Goal: Transaction & Acquisition: Purchase product/service

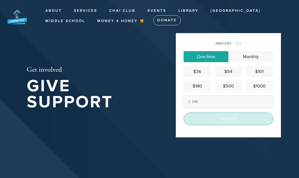
type input "100"
click at [241, 125] on input "Donate" at bounding box center [229, 119] width 90 height 13
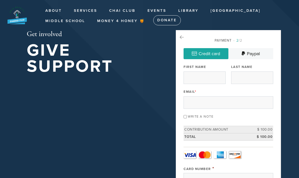
click at [185, 115] on input "Write a note" at bounding box center [185, 116] width 3 height 3
checkbox input "true"
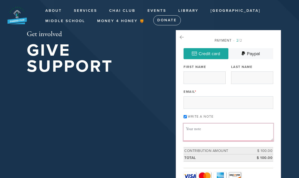
click at [237, 134] on textarea "Message or dedication" at bounding box center [229, 132] width 90 height 17
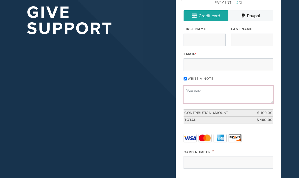
scroll to position [36, 0]
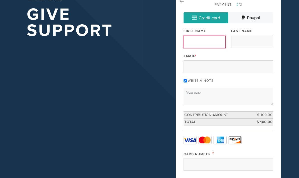
click at [211, 44] on input "First Name" at bounding box center [205, 42] width 42 height 13
type input "Chaya"
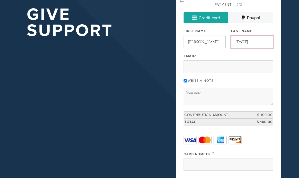
type input "Dahan"
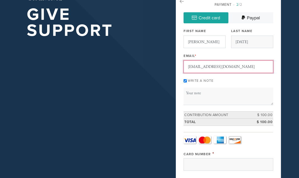
type input "cmydahan@gmail.com"
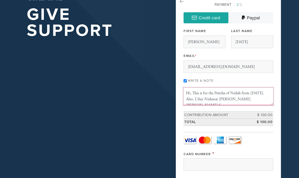
click at [234, 100] on textarea "Hi, This is for the Peticha of Neilah from Yom Kippur. Also, L’iluy Nishmat Naf…" at bounding box center [229, 96] width 90 height 17
click at [245, 103] on textarea "Hi, This is for the Peticha of Neilah from Yom Kippur. Also, L’iluy Nishmat Naf…" at bounding box center [229, 96] width 90 height 17
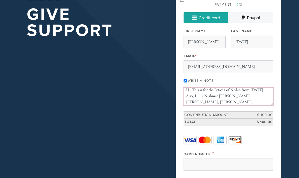
click at [228, 103] on textarea "Hi, This is for the Peticha of Neilah from Yom Kippur. Also, L’iluy Nishmat Naf…" at bounding box center [229, 96] width 90 height 17
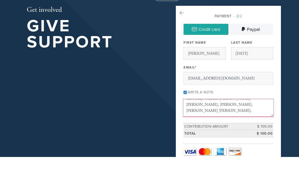
click at [250, 120] on textarea "Hi, This is for the Peticha of Neilah from Yom Kippur. Also, L’iluy Nishmat Naf…" at bounding box center [229, 128] width 90 height 17
click at [253, 120] on textarea "Hi, This is for the Peticha of Neilah from Yom Kippur. Also, L’iluy Nishmat Naf…" at bounding box center [229, 128] width 90 height 17
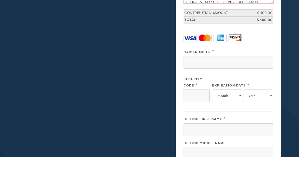
scroll to position [119, 0]
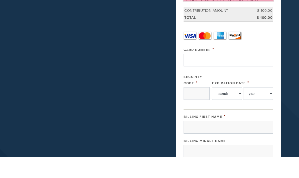
type textarea "Hi, This is for the Peticha of Neilah from Yom Kippur. Also, L’iluy Nishmat Naf…"
click at [209, 75] on input "Card Number" at bounding box center [229, 81] width 90 height 13
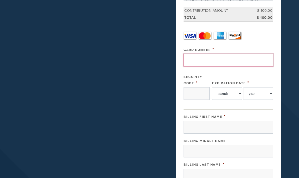
type input "4833160314014819"
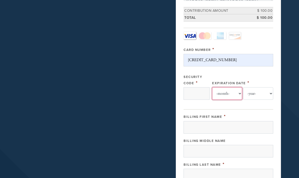
select select "8"
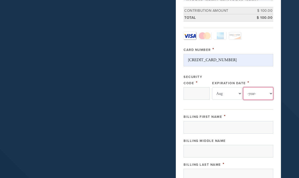
select select "2030"
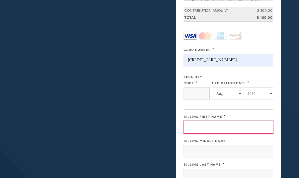
type input "Chaya"
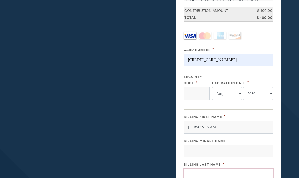
type input "Dahan"
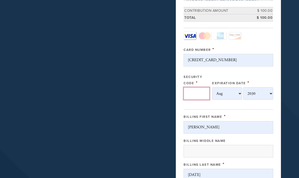
click at [205, 90] on input "Security Code" at bounding box center [197, 93] width 26 height 13
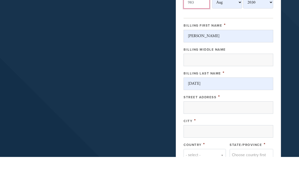
scroll to position [211, 0]
type input "983"
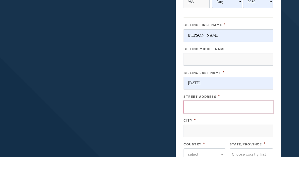
click at [261, 122] on input "Street Address" at bounding box center [229, 128] width 90 height 13
type input "1144 S. Crest Dr."
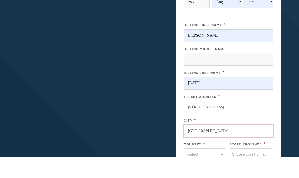
type input "Los Angeles"
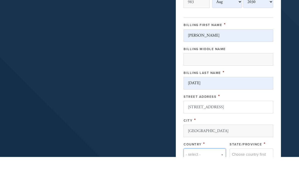
type input "c"
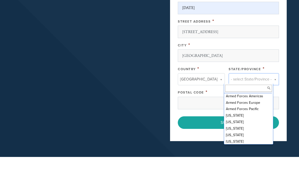
scroll to position [38, 0]
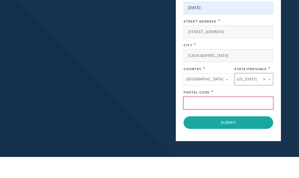
click at [246, 118] on input "Postal Code" at bounding box center [229, 124] width 90 height 13
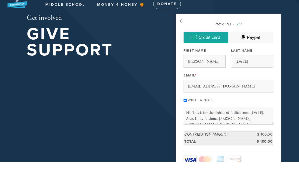
scroll to position [0, 0]
type input "90035"
click at [253, 124] on textarea "Hi, This is for the Peticha of Neilah from Yom Kippur. Also, L’iluy Nishmat Naf…" at bounding box center [229, 132] width 90 height 17
click at [267, 124] on textarea "Hi, This is for the Peticha of Neilah from Yom Kippur. Also, L’iluy Nishmat Naf…" at bounding box center [229, 132] width 90 height 17
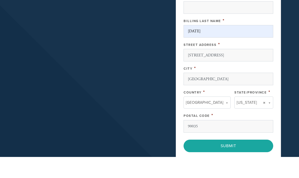
scroll to position [263, 0]
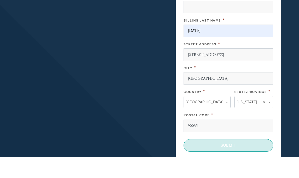
type textarea "Hi, This is for the Peticha of Neilah from Yom Kippur 5786. Also, L’iluy Nishma…"
click at [252, 160] on input "Submit" at bounding box center [229, 166] width 90 height 13
